Goal: Task Accomplishment & Management: Manage account settings

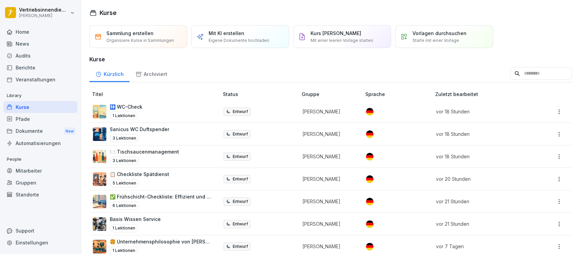
scroll to position [767, 0]
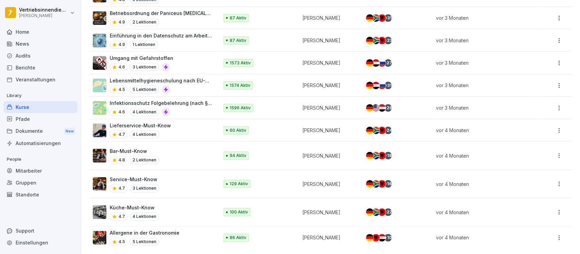
click at [30, 46] on div "News" at bounding box center [40, 44] width 74 height 12
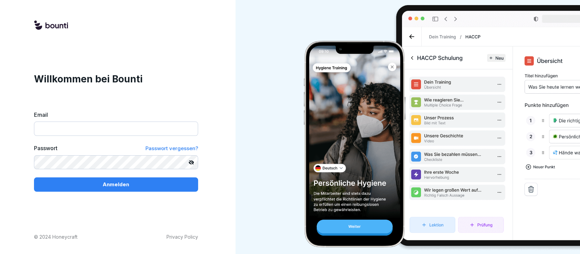
type input "**********"
click at [90, 182] on div "Anmelden" at bounding box center [115, 184] width 153 height 7
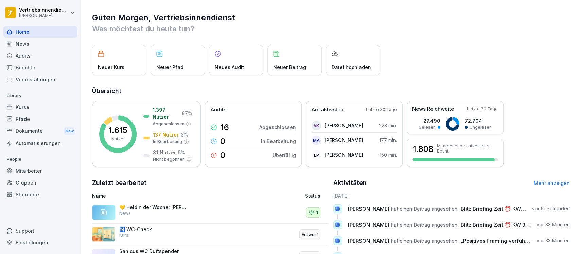
click at [27, 46] on div "News" at bounding box center [40, 44] width 74 height 12
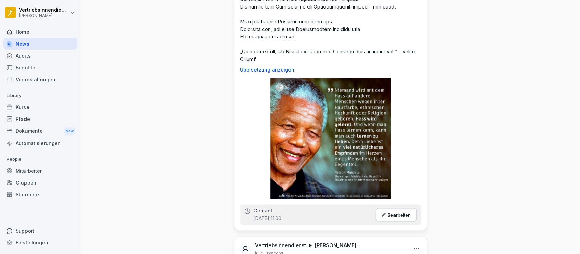
scroll to position [816, 0]
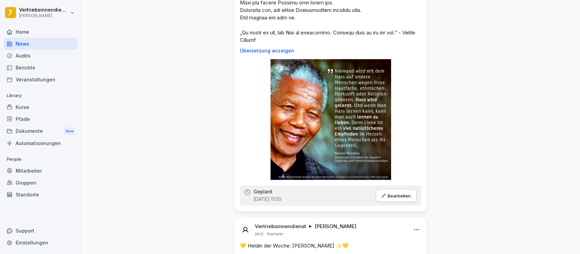
click at [400, 198] on p "Bearbeiten" at bounding box center [399, 194] width 23 height 5
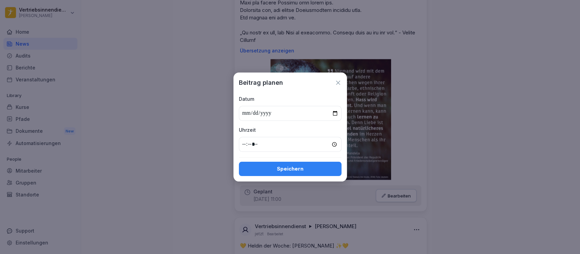
click at [335, 80] on icon at bounding box center [338, 82] width 7 height 7
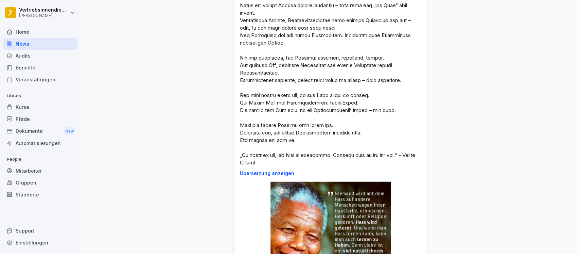
scroll to position [634, 0]
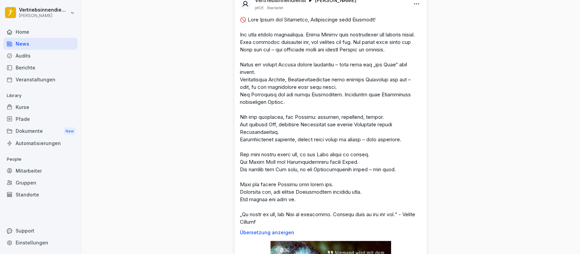
click at [416, 3] on html "Vertriebsinnendienst Peter Pane Home News Audits Berichte Veranstaltungen Libra…" at bounding box center [290, 127] width 580 height 254
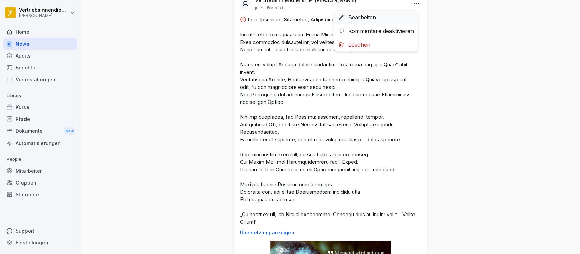
click at [352, 19] on div "Bearbeiten" at bounding box center [376, 18] width 84 height 14
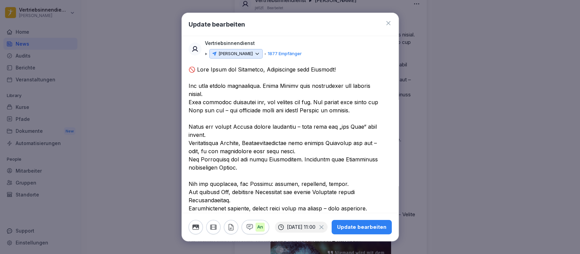
scroll to position [272, 0]
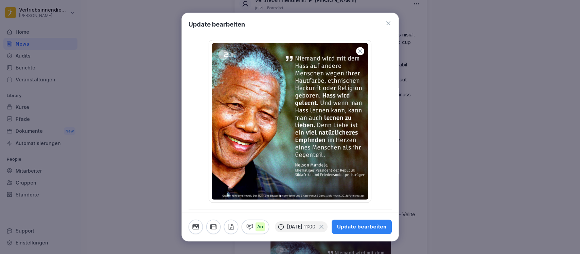
click at [358, 49] on icon "button" at bounding box center [360, 51] width 4 height 4
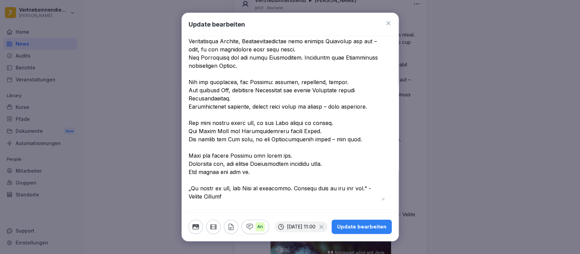
scroll to position [113, 0]
click at [196, 224] on icon "button" at bounding box center [195, 226] width 6 height 5
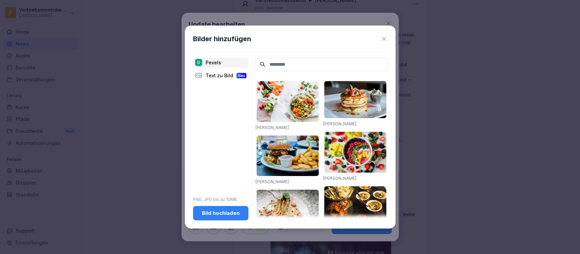
click at [218, 210] on div "Bild hochladen" at bounding box center [221, 212] width 45 height 7
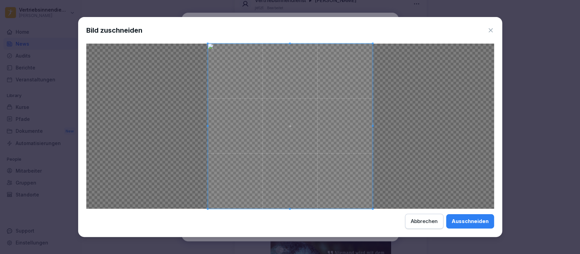
click at [467, 221] on div "Ausschneiden" at bounding box center [470, 220] width 37 height 7
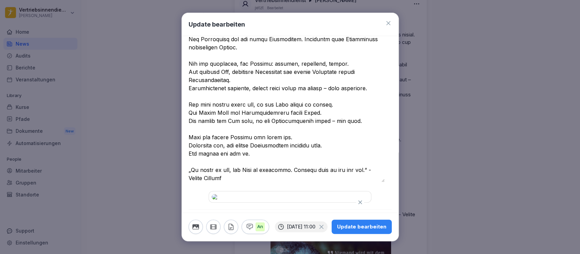
scroll to position [277, 0]
click at [354, 223] on div "Update bearbeiten" at bounding box center [361, 226] width 49 height 7
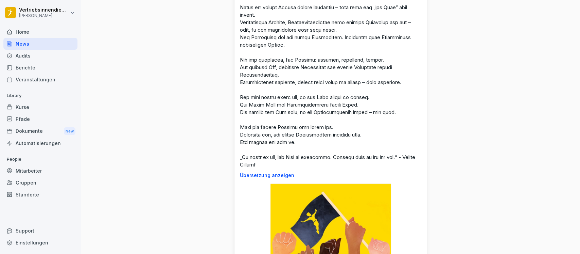
scroll to position [589, 0]
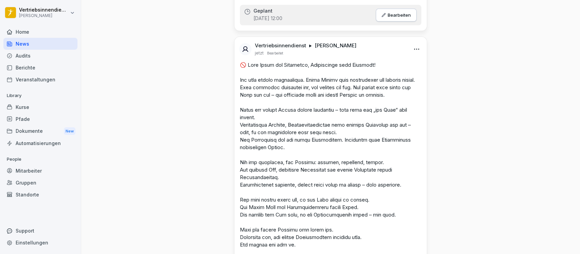
click at [412, 53] on html "Vertriebsinnendienst Peter Pane Home News Audits Berichte Veranstaltungen Libra…" at bounding box center [290, 127] width 580 height 254
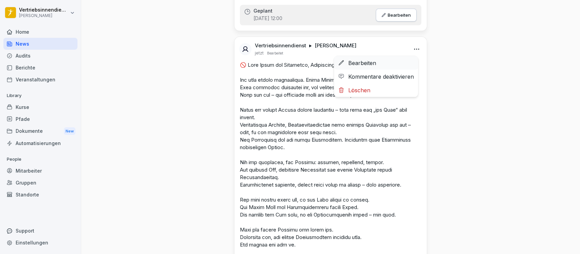
click at [360, 63] on div "Bearbeiten" at bounding box center [376, 63] width 84 height 14
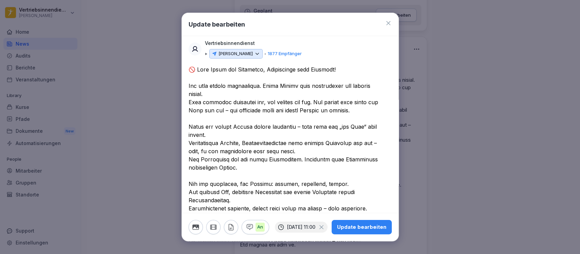
scroll to position [226, 0]
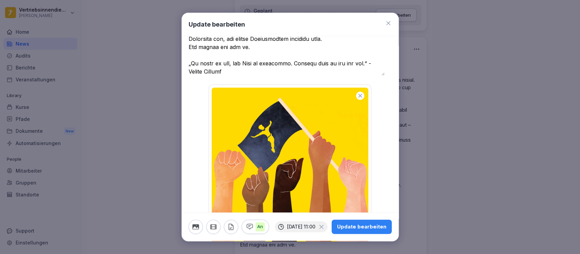
click at [356, 91] on button "button" at bounding box center [360, 95] width 8 height 8
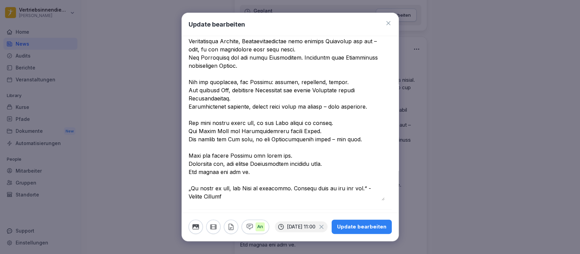
scroll to position [113, 0]
click at [197, 224] on icon "button" at bounding box center [195, 226] width 6 height 5
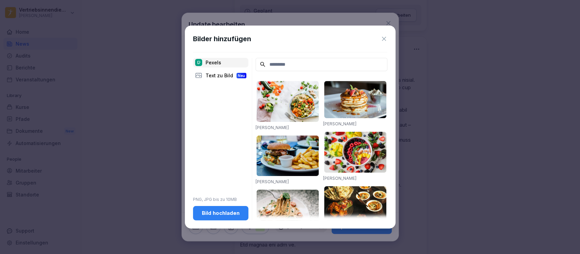
click at [234, 214] on div "Bild hochladen" at bounding box center [221, 212] width 45 height 7
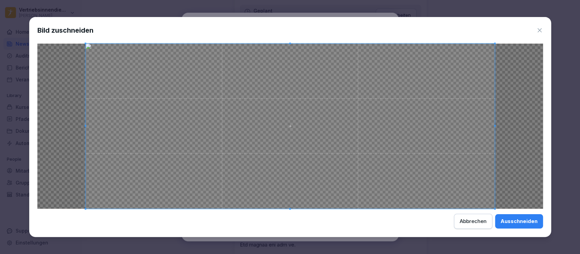
click at [514, 222] on div "Ausschneiden" at bounding box center [519, 220] width 37 height 7
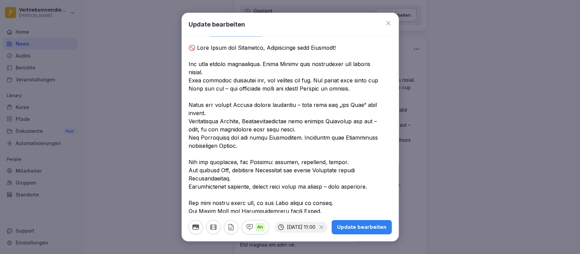
scroll to position [0, 0]
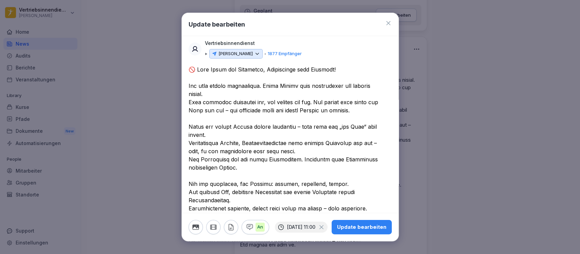
click at [354, 223] on div "Update bearbeiten" at bounding box center [361, 226] width 49 height 7
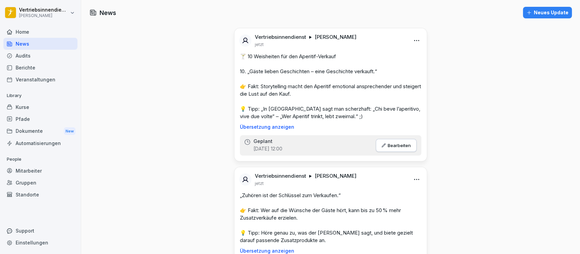
click at [29, 171] on div "Mitarbeiter" at bounding box center [40, 171] width 74 height 12
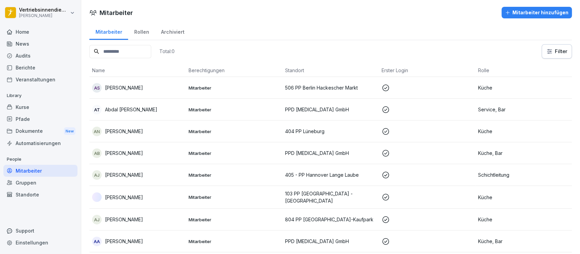
click at [132, 52] on input at bounding box center [120, 51] width 62 height 13
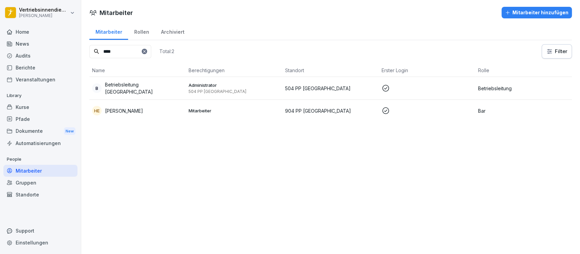
type input "****"
click at [160, 88] on p "Betriebsleitung [GEOGRAPHIC_DATA]" at bounding box center [144, 88] width 78 height 14
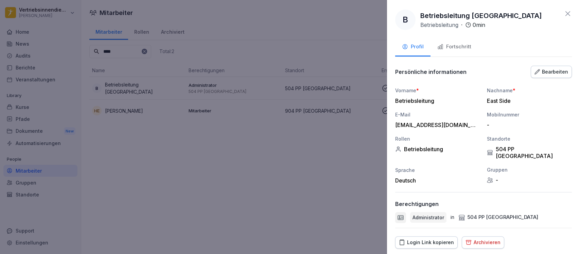
click at [552, 71] on div "Bearbeiten" at bounding box center [552, 71] width 34 height 7
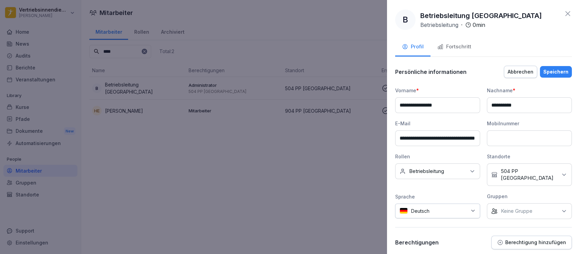
drag, startPoint x: 457, startPoint y: 137, endPoint x: 397, endPoint y: 139, distance: 59.9
click at [397, 139] on input "**********" at bounding box center [437, 138] width 85 height 16
type input "**********"
click at [540, 66] on button "Speichern" at bounding box center [556, 72] width 32 height 12
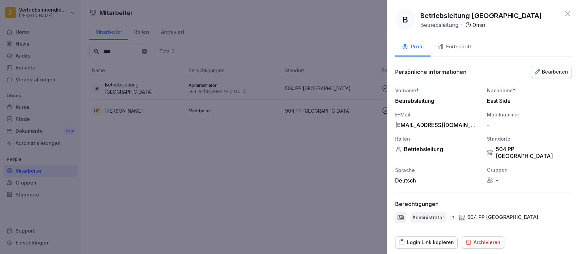
click at [467, 124] on div "[EMAIL_ADDRESS][DOMAIN_NAME]" at bounding box center [436, 124] width 82 height 7
click at [397, 124] on div "[EMAIL_ADDRESS][DOMAIN_NAME]" at bounding box center [436, 124] width 82 height 7
click at [396, 123] on div "[EMAIL_ADDRESS][DOMAIN_NAME]" at bounding box center [436, 124] width 82 height 7
drag, startPoint x: 396, startPoint y: 123, endPoint x: 465, endPoint y: 122, distance: 68.7
click at [465, 122] on div "[EMAIL_ADDRESS][DOMAIN_NAME]" at bounding box center [436, 124] width 82 height 7
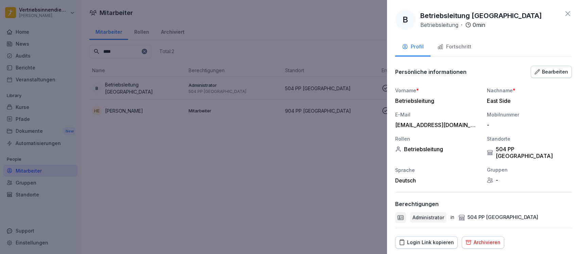
click at [23, 17] on div at bounding box center [290, 127] width 580 height 254
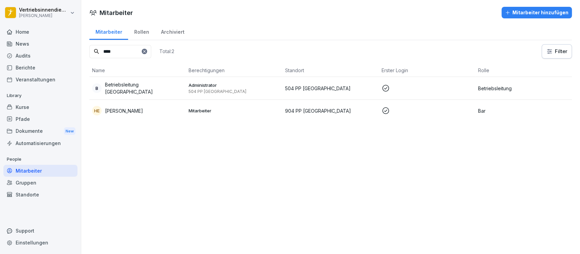
click at [29, 15] on html "Vertriebsinnendienst Peter Pane Home News Audits Berichte Veranstaltungen Libra…" at bounding box center [290, 127] width 580 height 254
click at [31, 42] on div "Abmelden" at bounding box center [43, 43] width 67 height 13
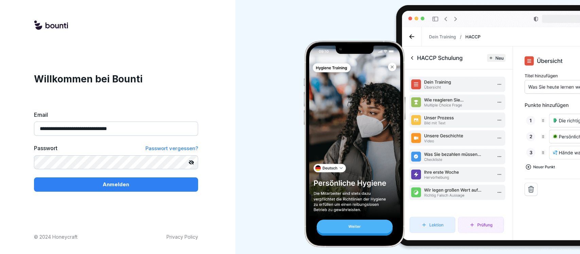
click at [143, 124] on input "**********" at bounding box center [116, 128] width 164 height 14
click at [174, 145] on span "Passwort vergessen?" at bounding box center [171, 148] width 53 height 6
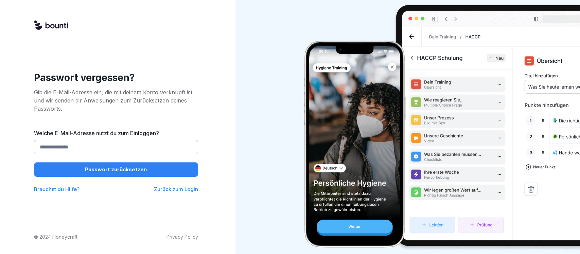
click at [89, 147] on input "Welche E-Mail-Adresse nutzt du zum Einloggen?" at bounding box center [116, 147] width 164 height 14
paste input "**********"
type input "**********"
click at [118, 170] on p "Passwort zurücksetzen" at bounding box center [116, 169] width 62 height 7
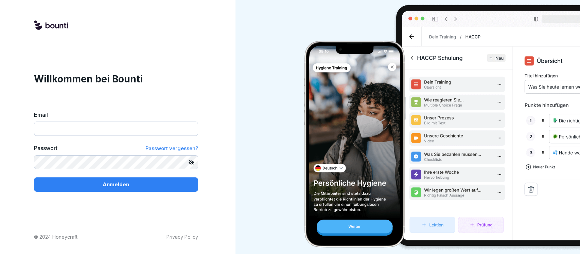
type input "**********"
click at [118, 187] on p "Anmelden" at bounding box center [116, 184] width 27 height 7
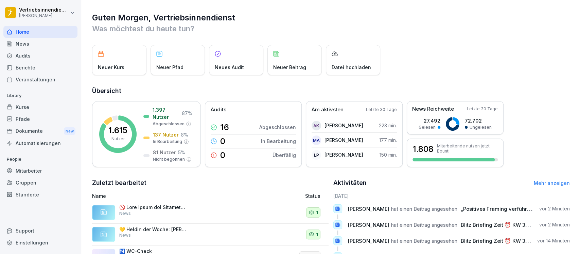
click at [33, 172] on div "Mitarbeiter" at bounding box center [40, 171] width 74 height 12
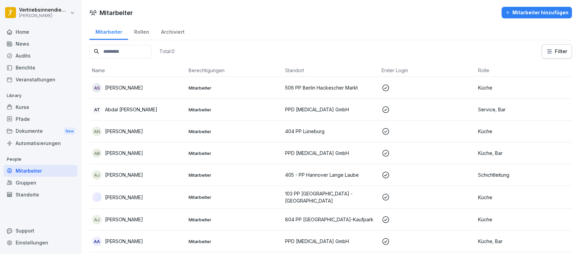
click at [121, 49] on input at bounding box center [120, 51] width 62 height 13
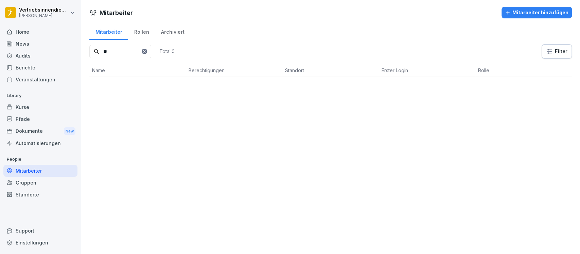
type input "*"
click at [122, 51] on input "****" at bounding box center [120, 51] width 62 height 13
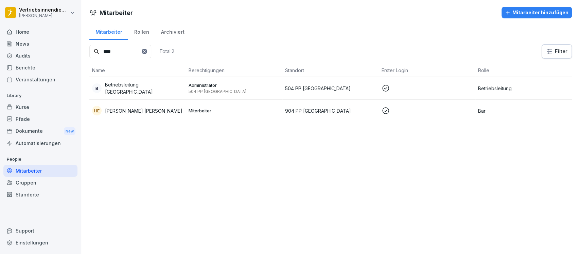
type input "****"
click at [136, 86] on p "Betriebsleitung [GEOGRAPHIC_DATA]" at bounding box center [144, 88] width 78 height 14
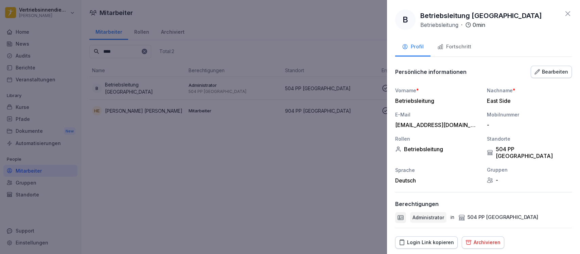
click at [547, 74] on div "Bearbeiten" at bounding box center [552, 71] width 34 height 7
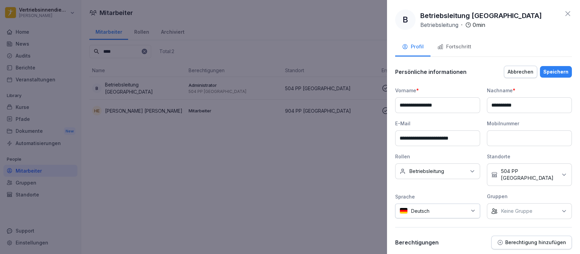
drag, startPoint x: 469, startPoint y: 138, endPoint x: 396, endPoint y: 137, distance: 73.1
click at [396, 137] on input "**********" at bounding box center [437, 138] width 85 height 16
paste input "**********"
type input "**********"
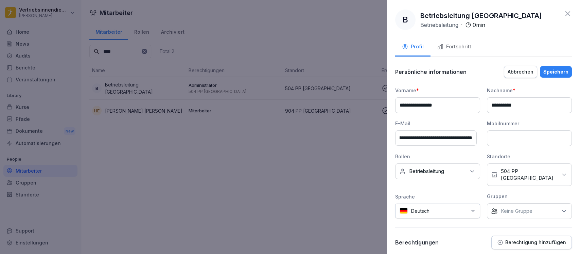
scroll to position [0, 0]
click at [553, 72] on div "Speichern" at bounding box center [556, 71] width 25 height 7
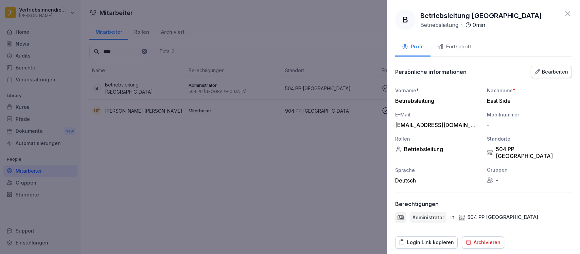
click at [253, 152] on div at bounding box center [290, 127] width 580 height 254
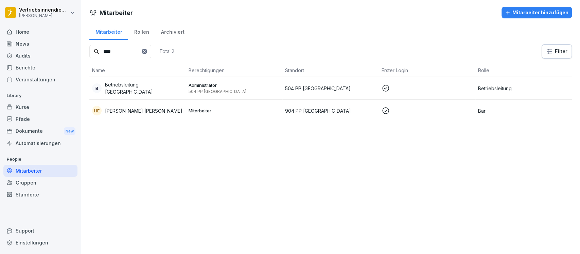
click at [24, 128] on div "Dokumente New" at bounding box center [40, 131] width 74 height 13
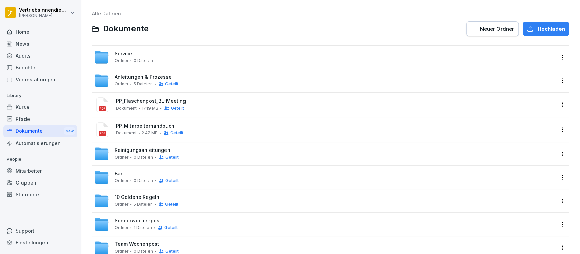
click at [136, 101] on span "PP_Flaschenpost_BL-Meeting" at bounding box center [335, 101] width 439 height 6
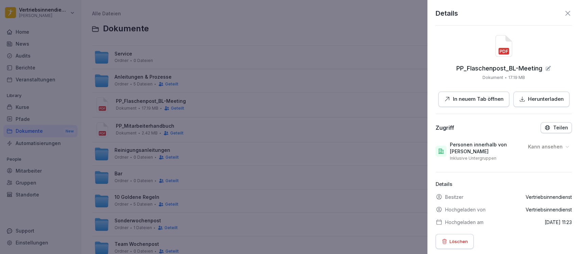
click at [464, 100] on p "In neuem Tab öffnen" at bounding box center [478, 99] width 51 height 8
